Goal: Transaction & Acquisition: Purchase product/service

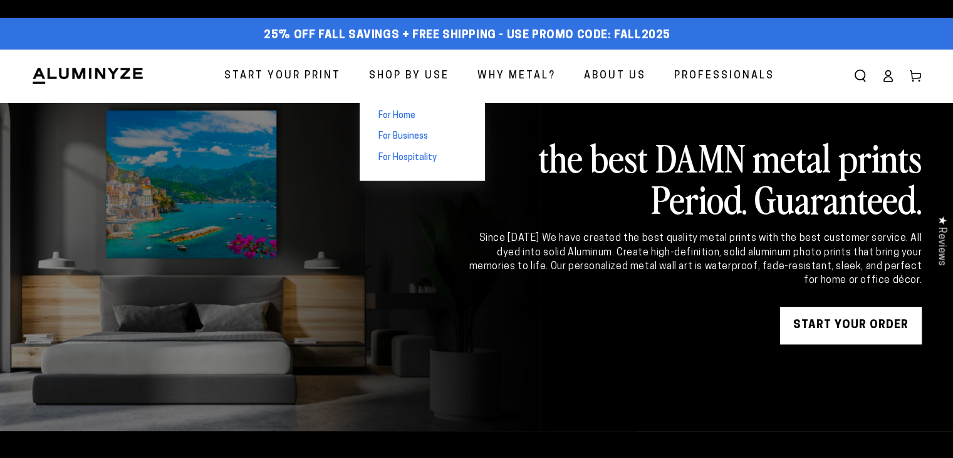
click at [412, 110] on span "For Home" at bounding box center [397, 116] width 37 height 13
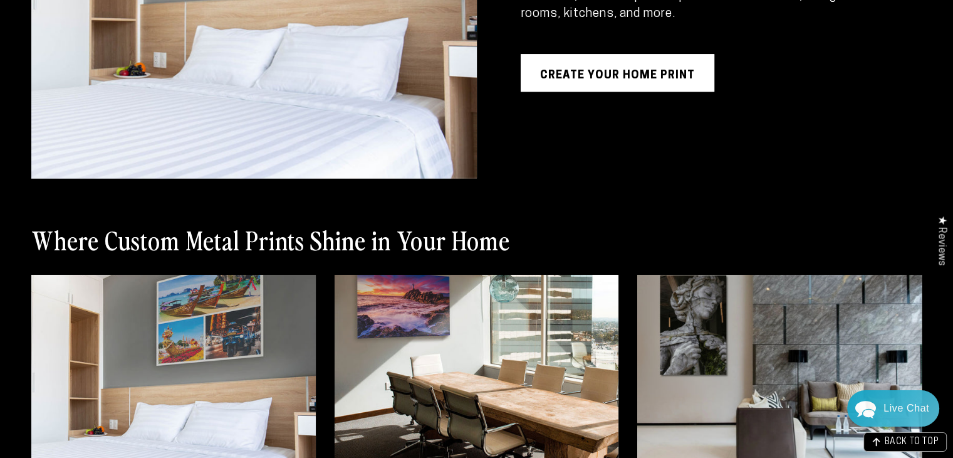
scroll to position [1191, 0]
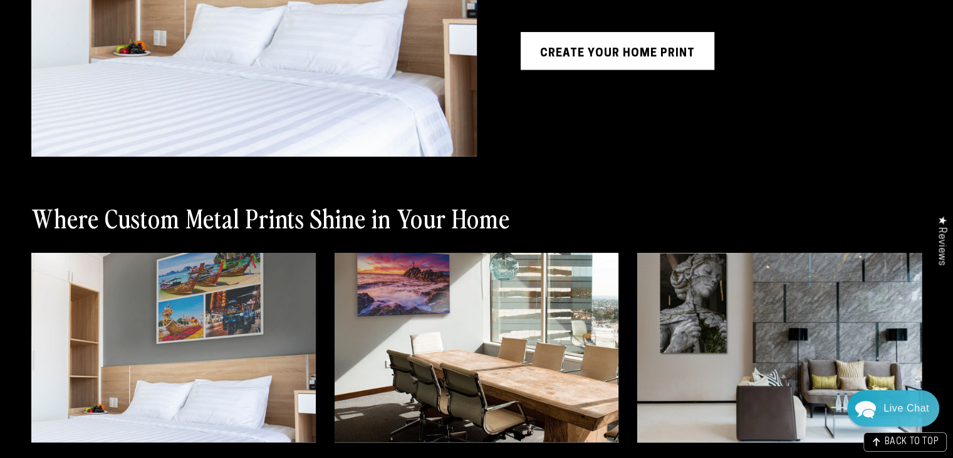
click at [577, 66] on link "Create Your Home Print" at bounding box center [618, 51] width 194 height 38
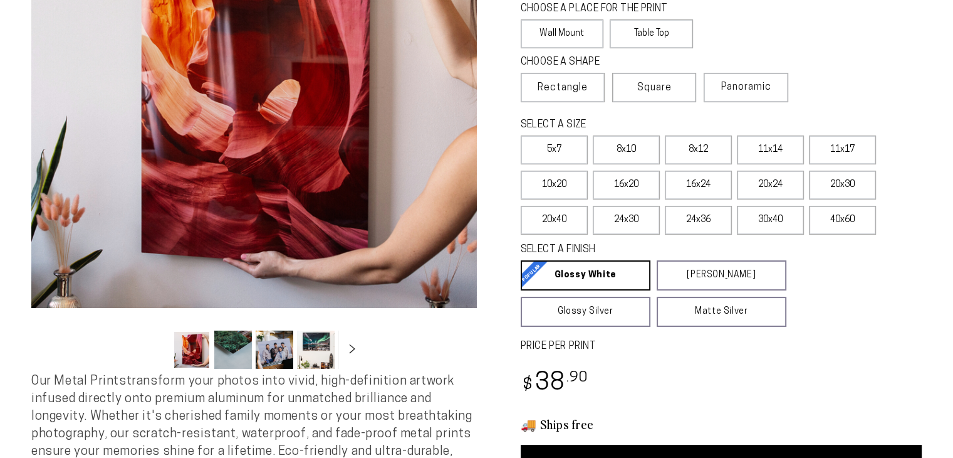
scroll to position [376, 0]
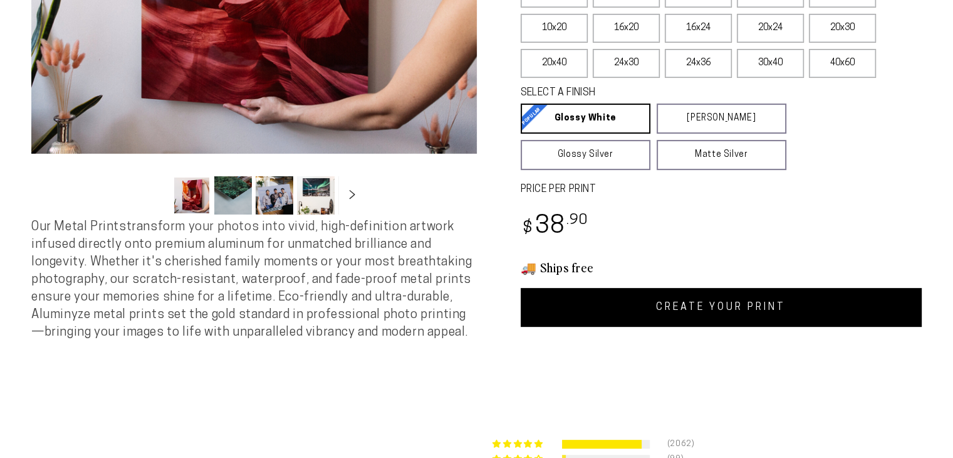
click at [697, 306] on link "CREATE YOUR PRINT" at bounding box center [722, 307] width 402 height 39
